Goal: Task Accomplishment & Management: Complete application form

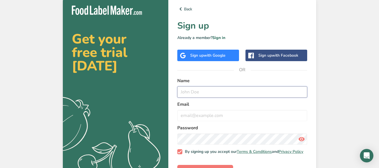
click at [193, 91] on input "text" at bounding box center [242, 91] width 130 height 11
type input "Healthy sazon"
click at [212, 115] on input "email" at bounding box center [242, 115] width 130 height 11
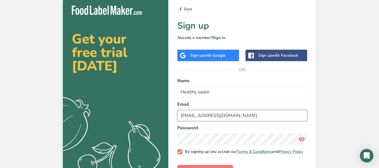
type input "[EMAIL_ADDRESS][DOMAIN_NAME]"
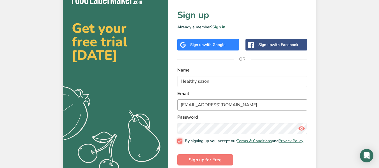
scroll to position [20, 0]
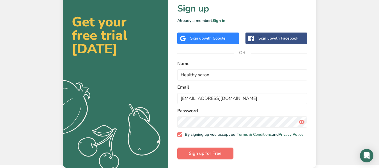
click at [203, 155] on span "Sign up for Free" at bounding box center [205, 153] width 33 height 7
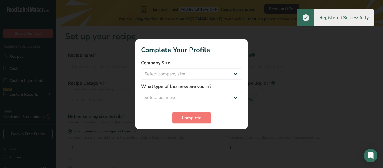
click at [203, 118] on button "Complete" at bounding box center [191, 117] width 38 height 11
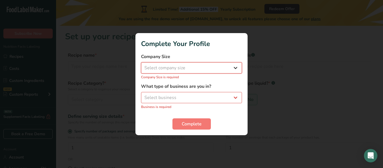
click at [203, 69] on select "Select company size Fewer than 10 Employees 10 to 50 Employees 51 to 500 Employ…" at bounding box center [191, 67] width 101 height 11
click at [170, 7] on div at bounding box center [191, 84] width 383 height 168
click at [195, 98] on select "Select business Packaged Food Manufacturer Restaurant & Cafe Bakery Meal Plans …" at bounding box center [191, 97] width 101 height 11
select select "2"
click at [141, 95] on select "Select business Packaged Food Manufacturer Restaurant & Cafe Bakery Meal Plans …" at bounding box center [191, 97] width 101 height 11
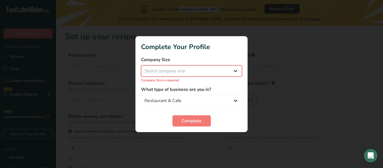
click at [196, 75] on select "Select company size Fewer than 10 Employees 10 to 50 Employees 51 to 500 Employ…" at bounding box center [191, 70] width 101 height 11
select select "1"
click at [141, 68] on select "Select company size Fewer than 10 Employees 10 to 50 Employees 51 to 500 Employ…" at bounding box center [191, 70] width 101 height 11
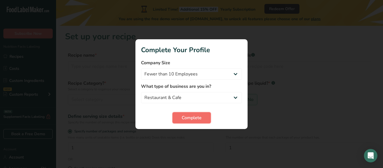
click at [194, 119] on span "Complete" at bounding box center [192, 117] width 20 height 7
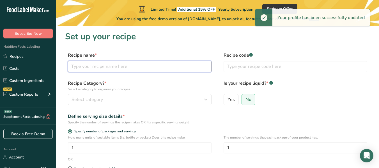
click at [86, 71] on input "text" at bounding box center [140, 66] width 144 height 11
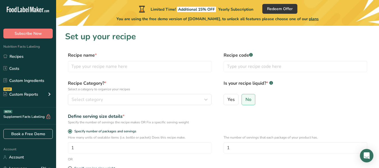
drag, startPoint x: 348, startPoint y: 0, endPoint x: 270, endPoint y: 98, distance: 124.7
click at [270, 98] on div "Yes No" at bounding box center [296, 101] width 144 height 15
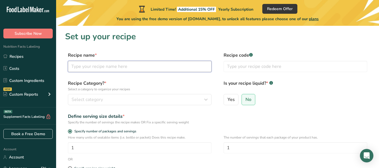
click at [95, 68] on input "text" at bounding box center [140, 66] width 144 height 11
click at [103, 65] on input "Noodles de arooz con camarones" at bounding box center [140, 66] width 144 height 11
type input "Noodles de arroz con camarones"
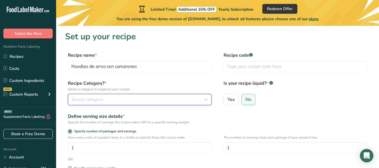
click at [111, 103] on button "Select category" at bounding box center [140, 99] width 144 height 11
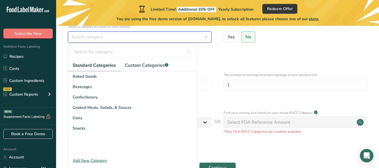
scroll to position [63, 0]
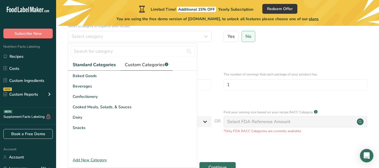
click at [152, 64] on span "Custom Categories .a-a{fill:#347362;}.b-a{fill:#fff;}" at bounding box center [146, 64] width 43 height 7
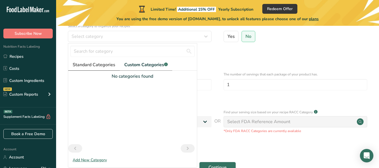
click at [96, 66] on span "Standard Categories" at bounding box center [94, 64] width 43 height 7
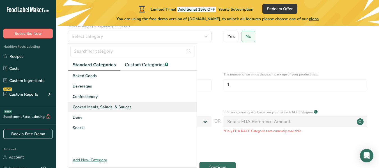
click at [91, 106] on span "Cooked Meals, Salads, & Sauces" at bounding box center [102, 107] width 59 height 6
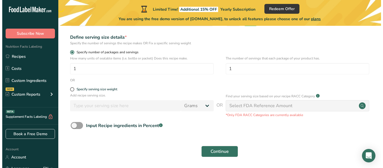
scroll to position [79, 0]
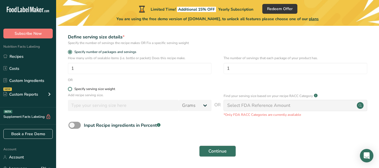
click at [71, 87] on span at bounding box center [70, 89] width 4 height 4
click at [71, 87] on input "Specify serving size weight" at bounding box center [70, 89] width 4 height 4
radio input "true"
radio input "false"
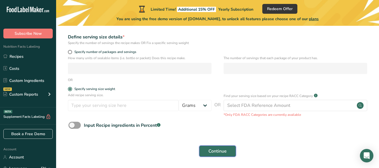
click at [227, 149] on button "Continue" at bounding box center [217, 151] width 37 height 11
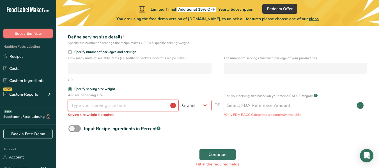
click at [126, 107] on input "number" at bounding box center [123, 105] width 111 height 11
type input "5"
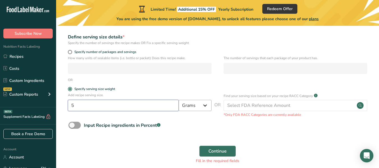
type input "5"
click at [192, 107] on select "Grams kg mg mcg lb oz l mL fl oz tbsp tsp cup qt gallon" at bounding box center [195, 105] width 33 height 11
select select "5"
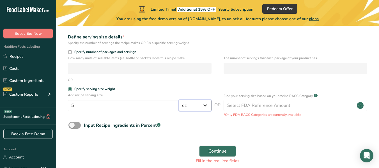
click at [179, 100] on select "Grams kg mg mcg lb oz l mL fl oz tbsp tsp cup qt gallon" at bounding box center [195, 105] width 33 height 11
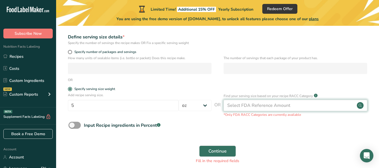
click at [251, 108] on div "Select FDA Reference Amount" at bounding box center [258, 105] width 63 height 7
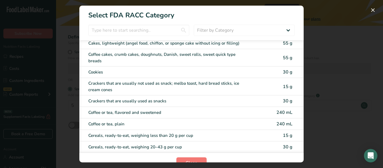
scroll to position [112, 0]
click at [111, 32] on input "RACC Category Selection Modal" at bounding box center [138, 30] width 101 height 11
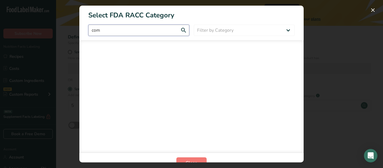
scroll to position [0, 0]
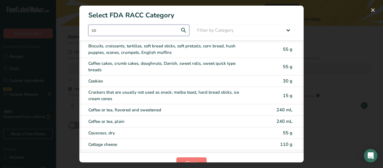
type input "c"
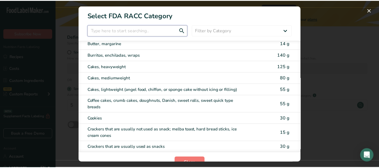
scroll to position [66, 0]
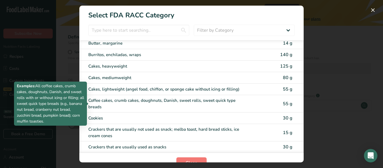
click at [146, 102] on div "Coffee cakes, crumb cakes, doughnuts, Danish, sweet rolls, sweet quick type bre…" at bounding box center [167, 103] width 159 height 13
type input "55"
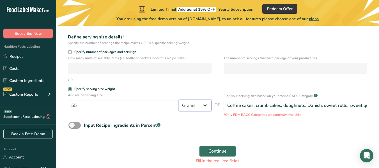
click at [206, 108] on select "Grams kg mg mcg lb oz l mL fl oz tbsp tsp cup qt gallon" at bounding box center [195, 105] width 33 height 11
select select "5"
click at [179, 100] on select "Grams kg mg mcg lb oz l mL fl oz tbsp tsp cup qt gallon" at bounding box center [195, 105] width 33 height 11
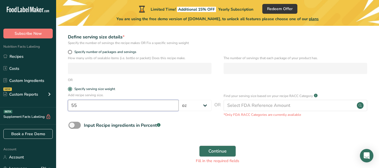
click at [109, 109] on input "55" at bounding box center [123, 105] width 111 height 11
type input "5"
click at [199, 146] on button "Continue" at bounding box center [217, 151] width 37 height 11
